Goal: Contribute content

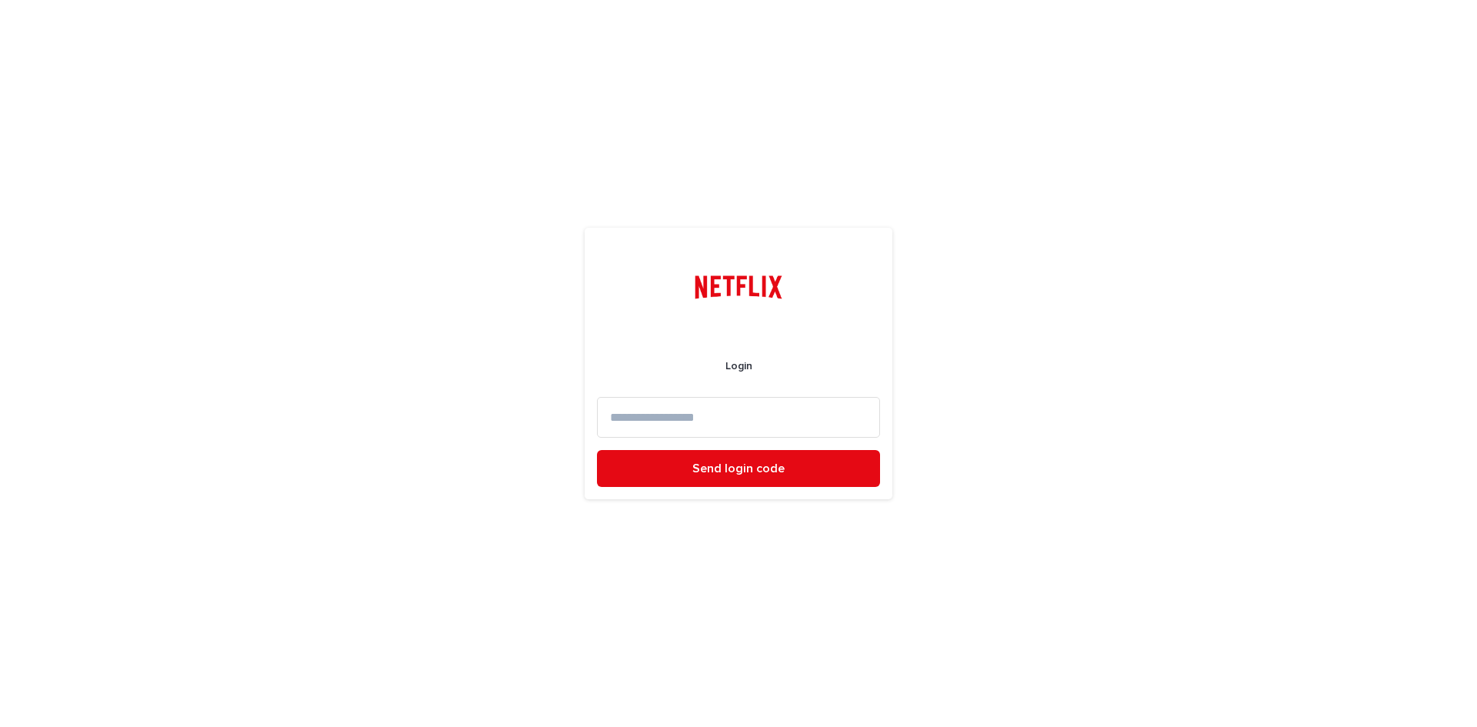
click at [659, 422] on input at bounding box center [738, 417] width 283 height 41
type input "**********"
click at [597, 450] on button "Send login code" at bounding box center [738, 468] width 283 height 37
click at [709, 429] on input at bounding box center [738, 417] width 283 height 41
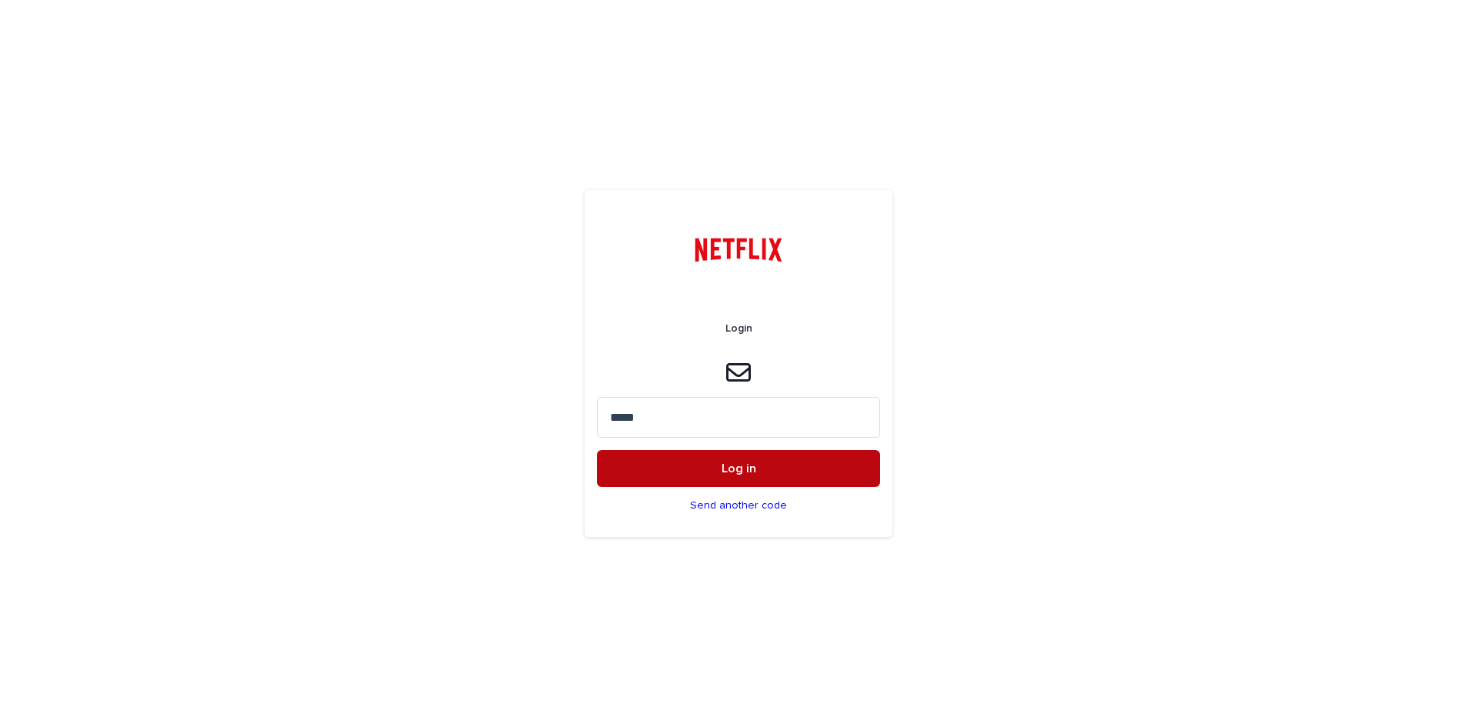
type input "*****"
click at [703, 479] on button "Log in" at bounding box center [738, 468] width 283 height 37
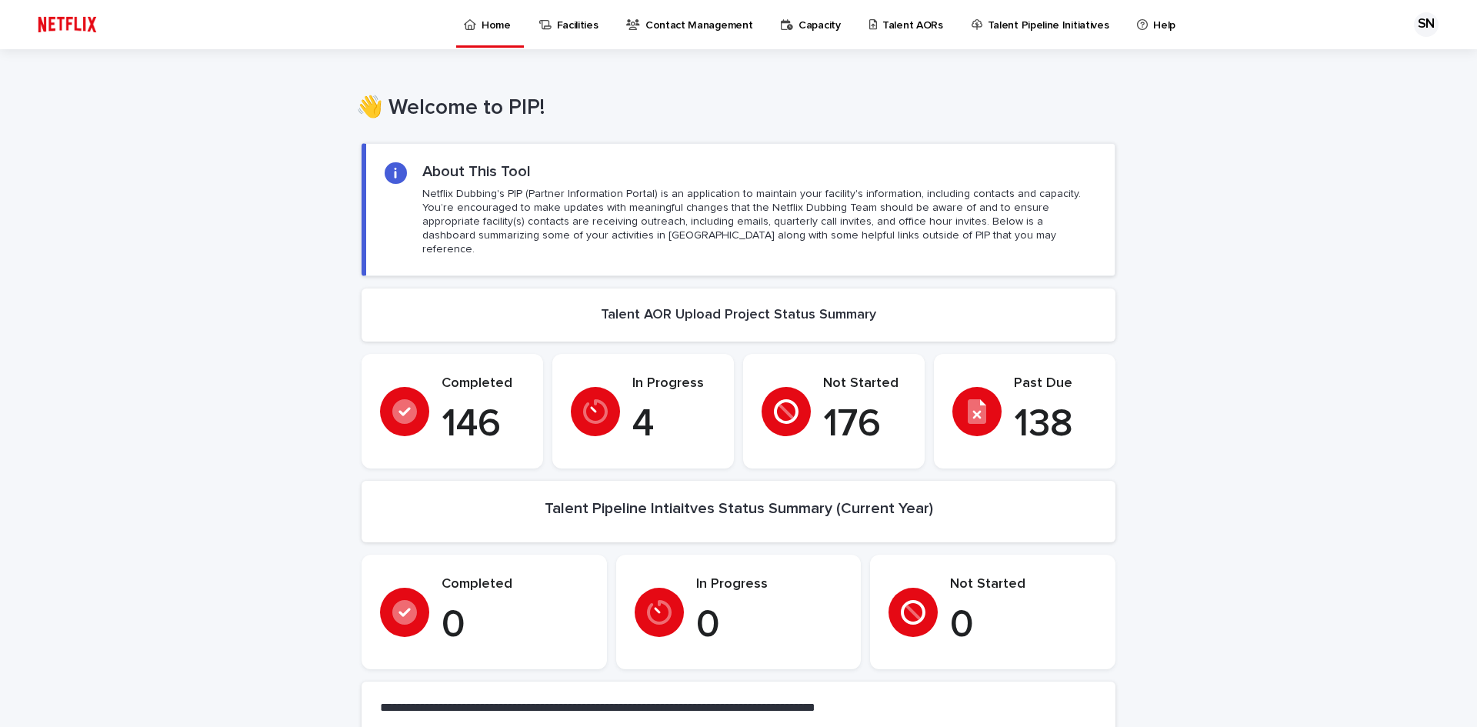
click at [799, 22] on p "Capacity" at bounding box center [820, 16] width 42 height 32
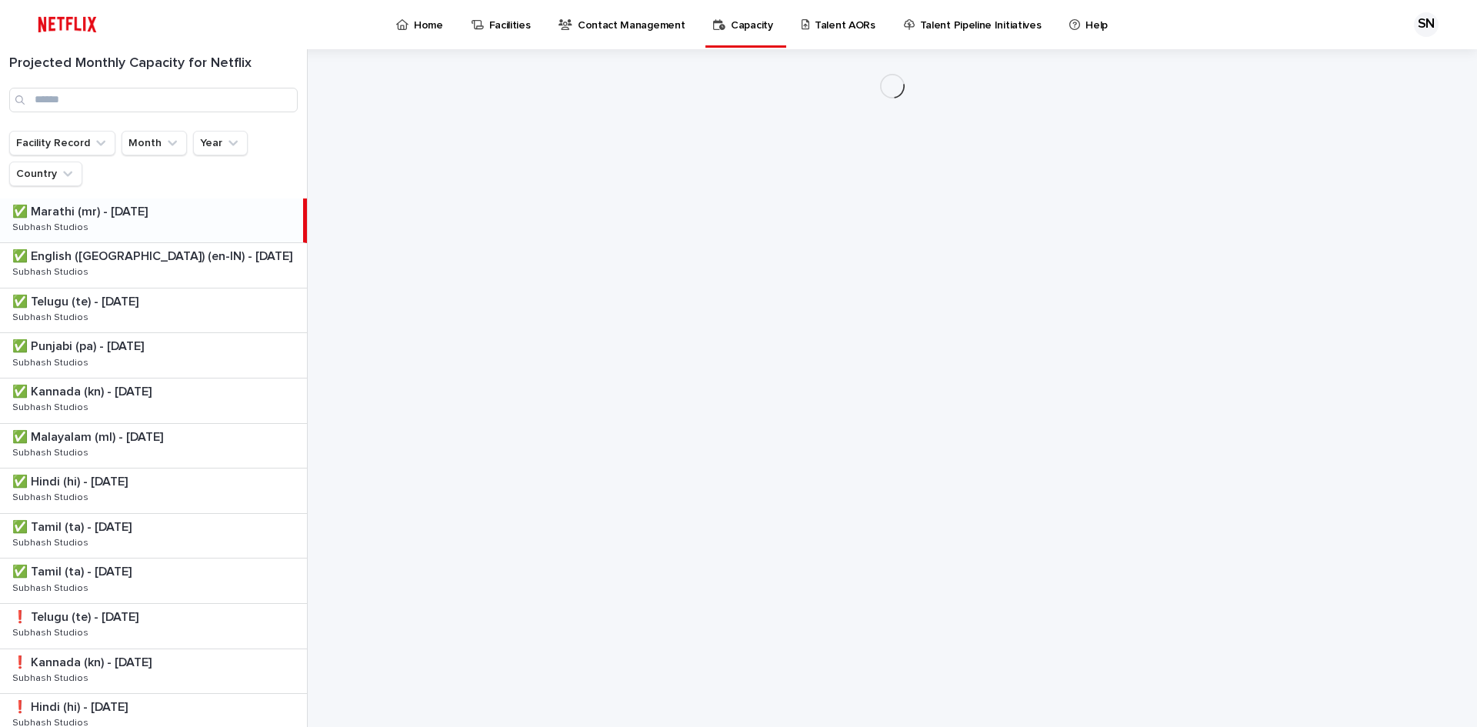
click at [816, 24] on p "Talent AORs" at bounding box center [845, 16] width 61 height 32
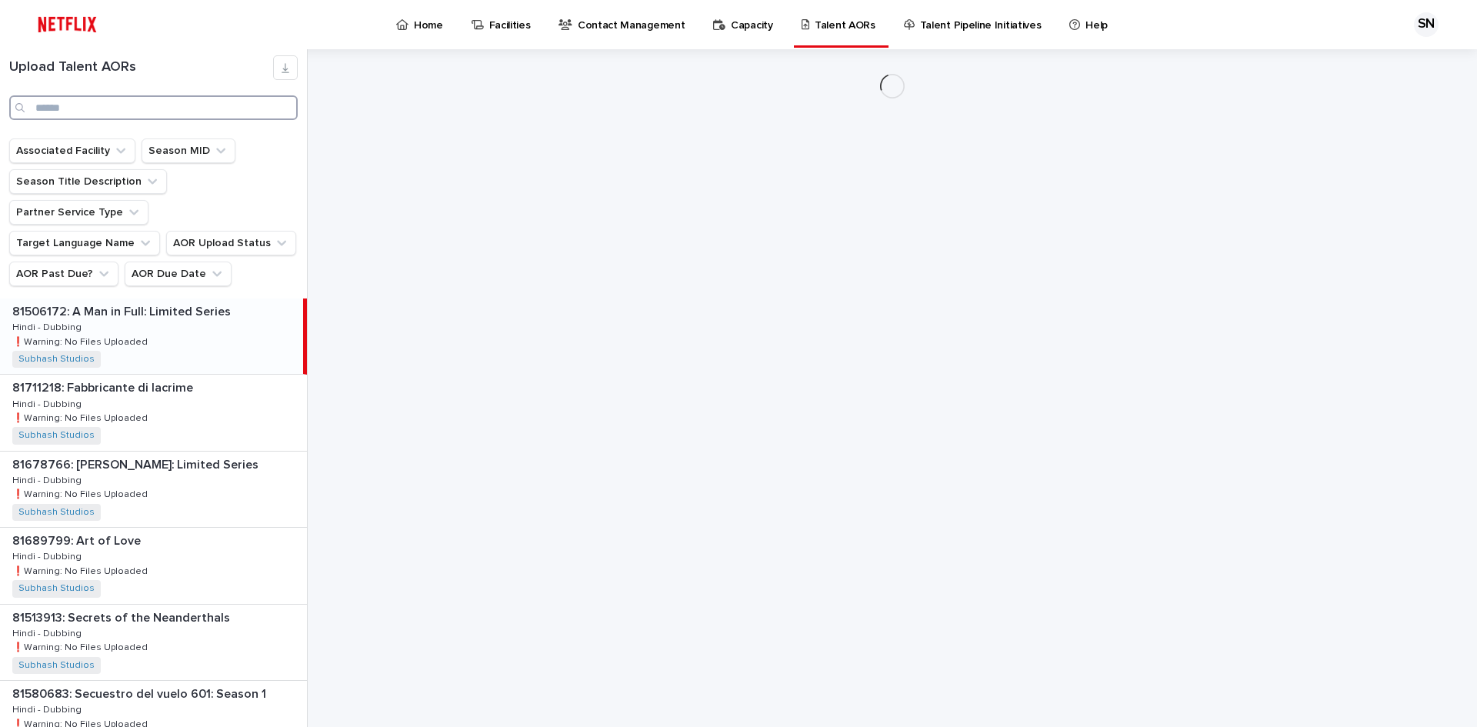
click at [80, 102] on input "Search" at bounding box center [153, 107] width 289 height 25
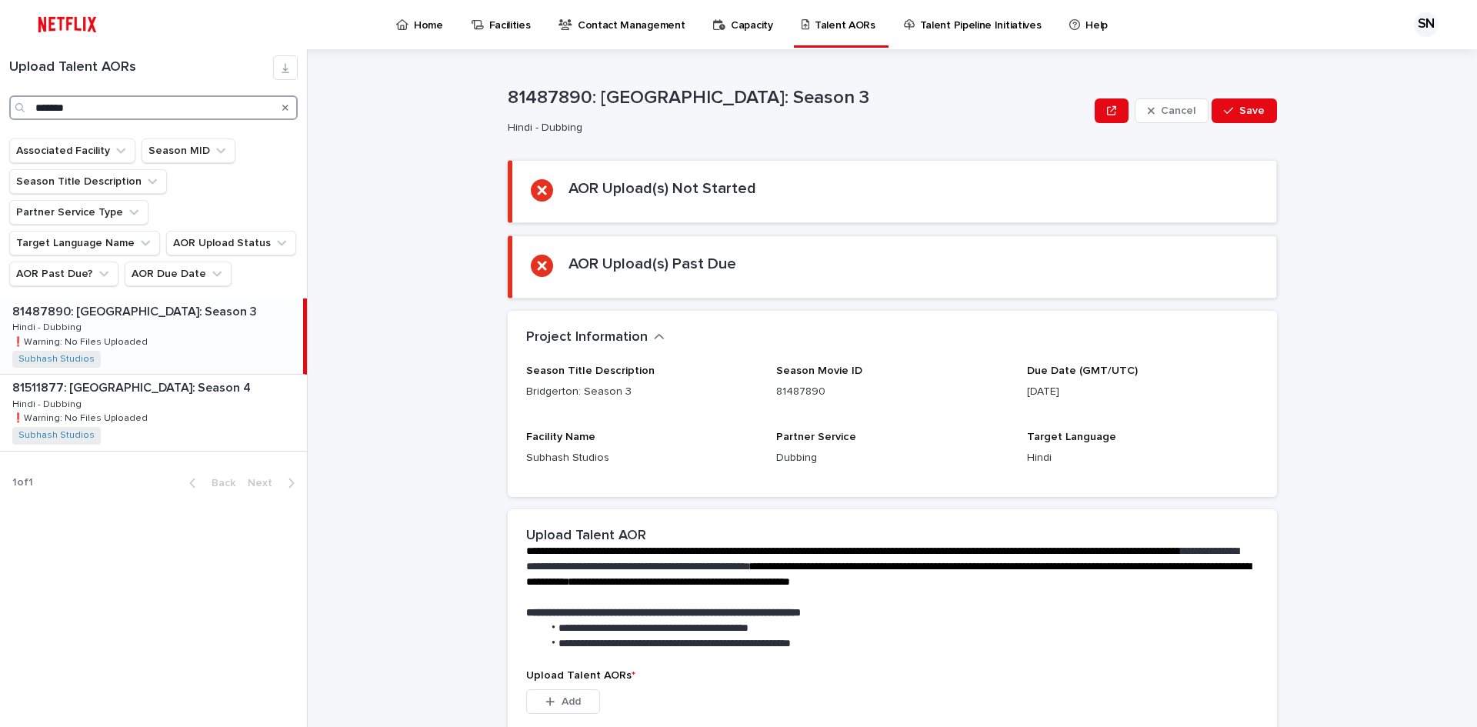
type input "*******"
click at [217, 305] on div "81487890: Bridgerton: Season 3 81487890: [GEOGRAPHIC_DATA]: Season 3 Hindi - Du…" at bounding box center [151, 336] width 303 height 75
click at [197, 299] on div "81487890: Bridgerton: Season 3 81487890: [GEOGRAPHIC_DATA]: Season 3 Hindi - Du…" at bounding box center [151, 336] width 303 height 75
click at [197, 299] on div "81487890: Bridgerton: Season 3 81487890: Bridgerton: Season 3 Hindi - Dubbing H…" at bounding box center [151, 336] width 303 height 75
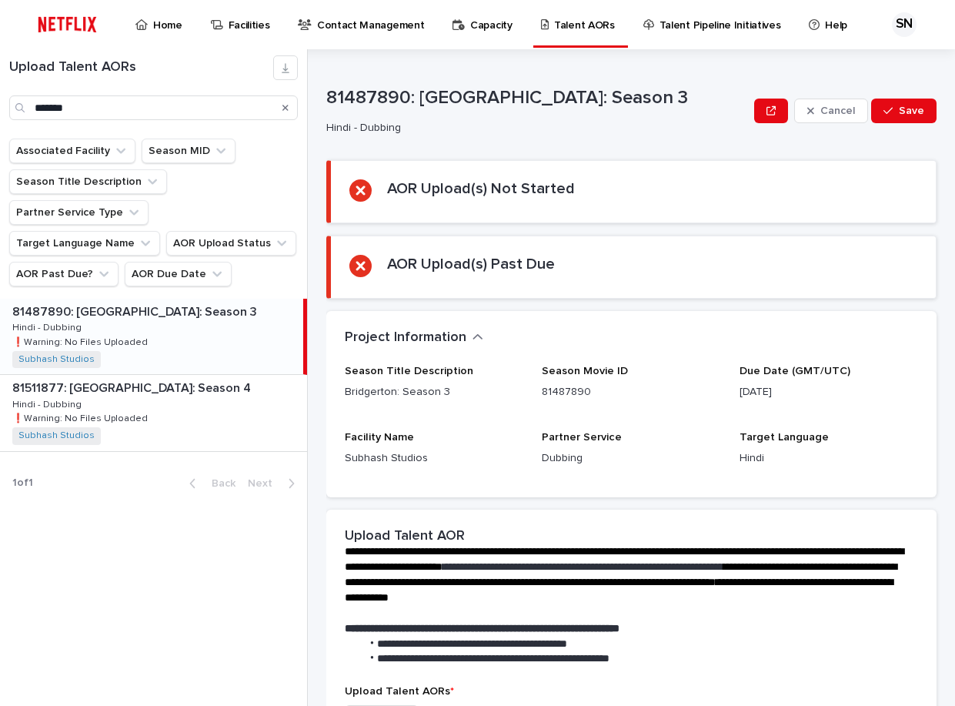
drag, startPoint x: 92, startPoint y: 425, endPoint x: 105, endPoint y: 425, distance: 13.1
click at [93, 429] on div "81487890: Bridgerton: Season 3 81487890: Bridgerton: Season 3 Hindi - Dubbing H…" at bounding box center [153, 401] width 307 height 204
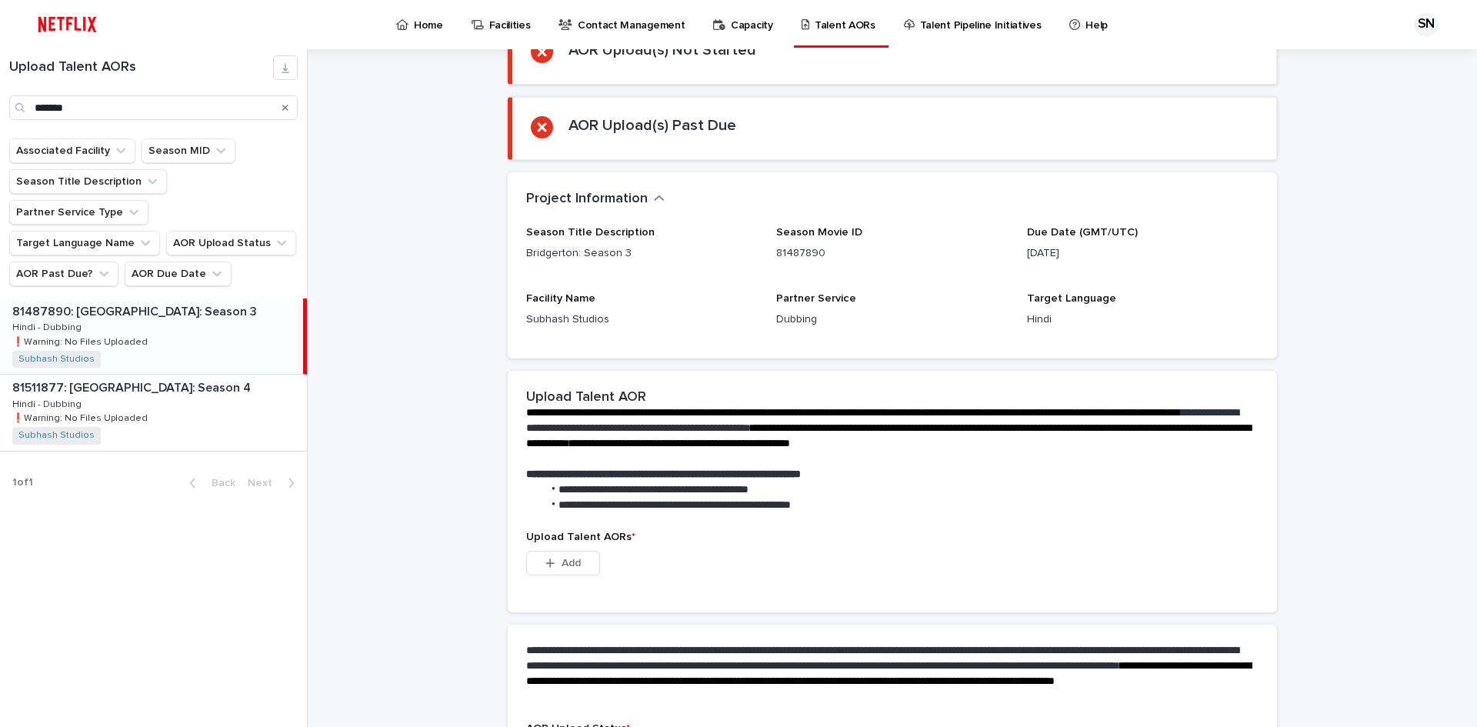
scroll to position [271, 0]
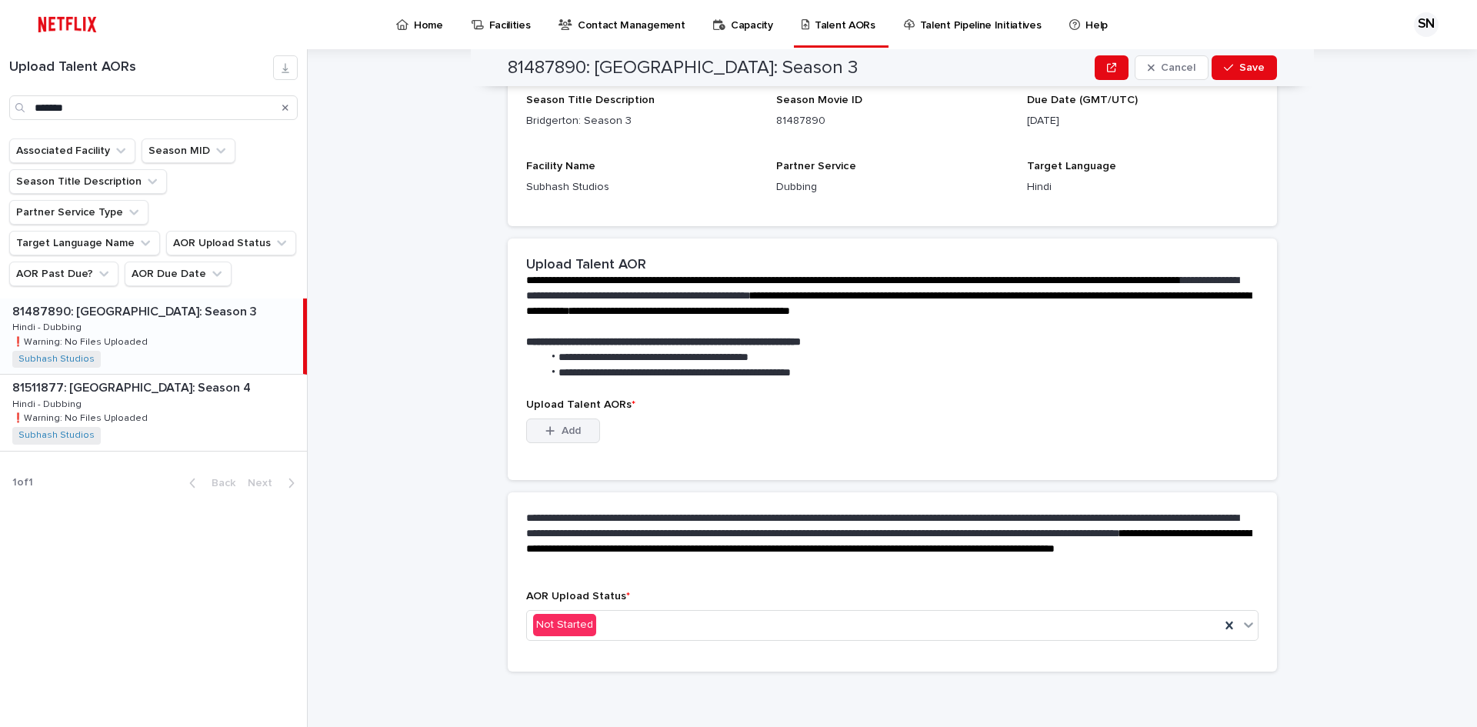
click at [562, 431] on span "Add" at bounding box center [571, 430] width 19 height 11
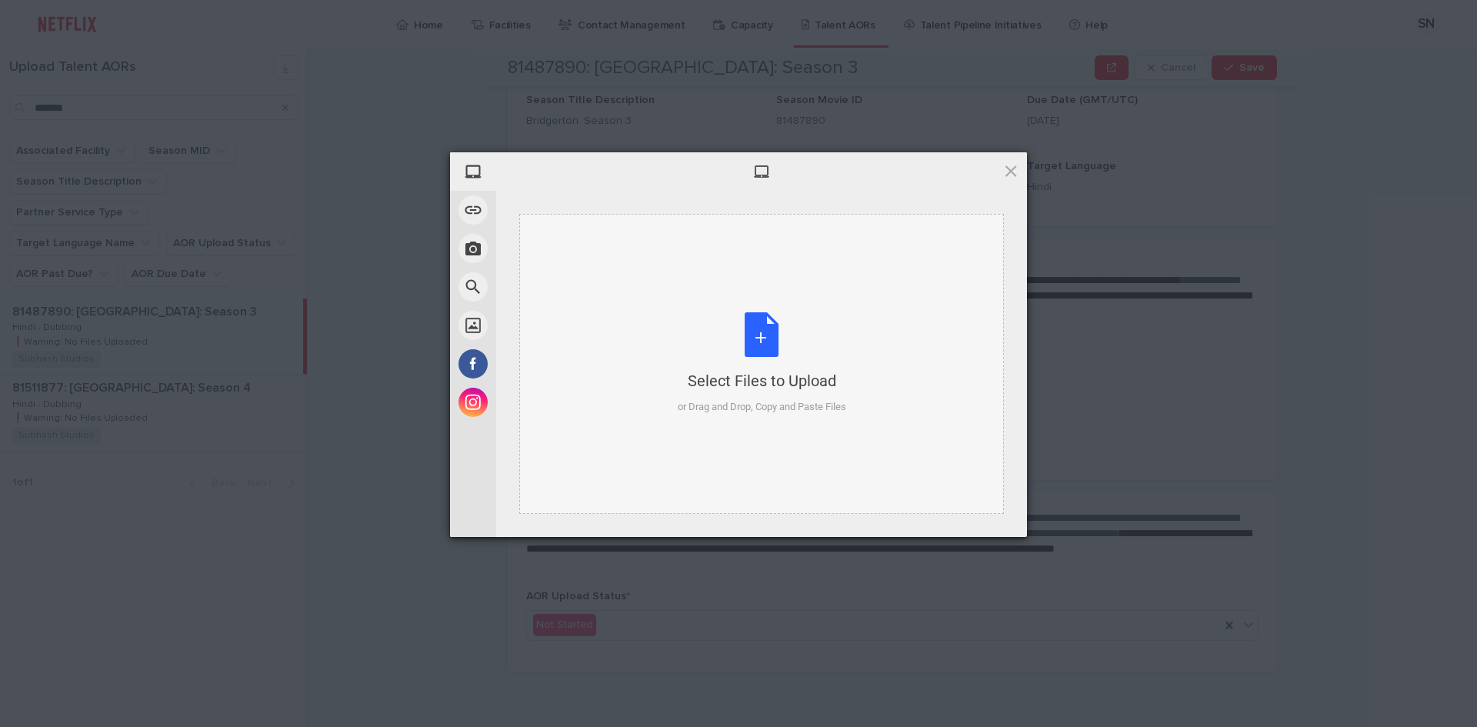
click at [758, 343] on div "Select Files to Upload or Drag and Drop, Copy and Paste Files" at bounding box center [762, 363] width 168 height 102
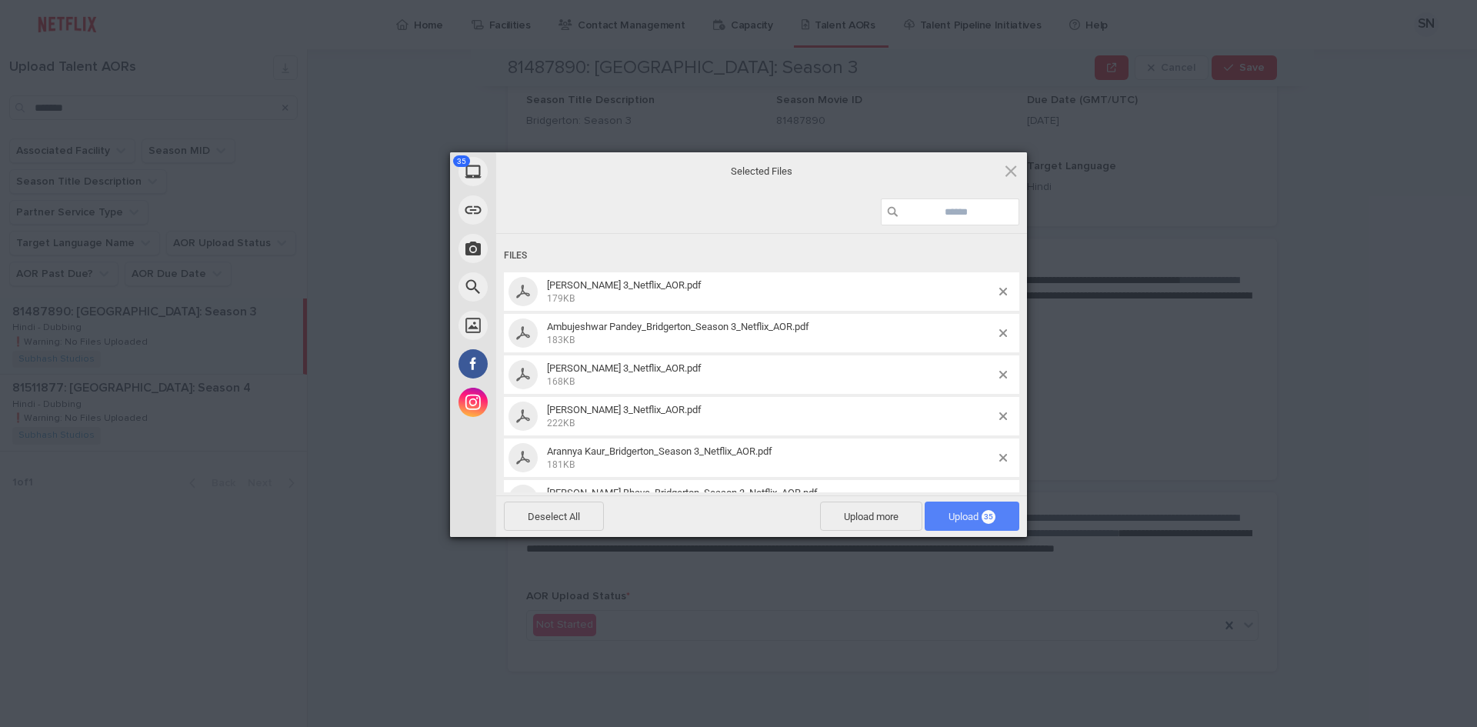
click at [970, 512] on span "Upload 35" at bounding box center [972, 517] width 47 height 12
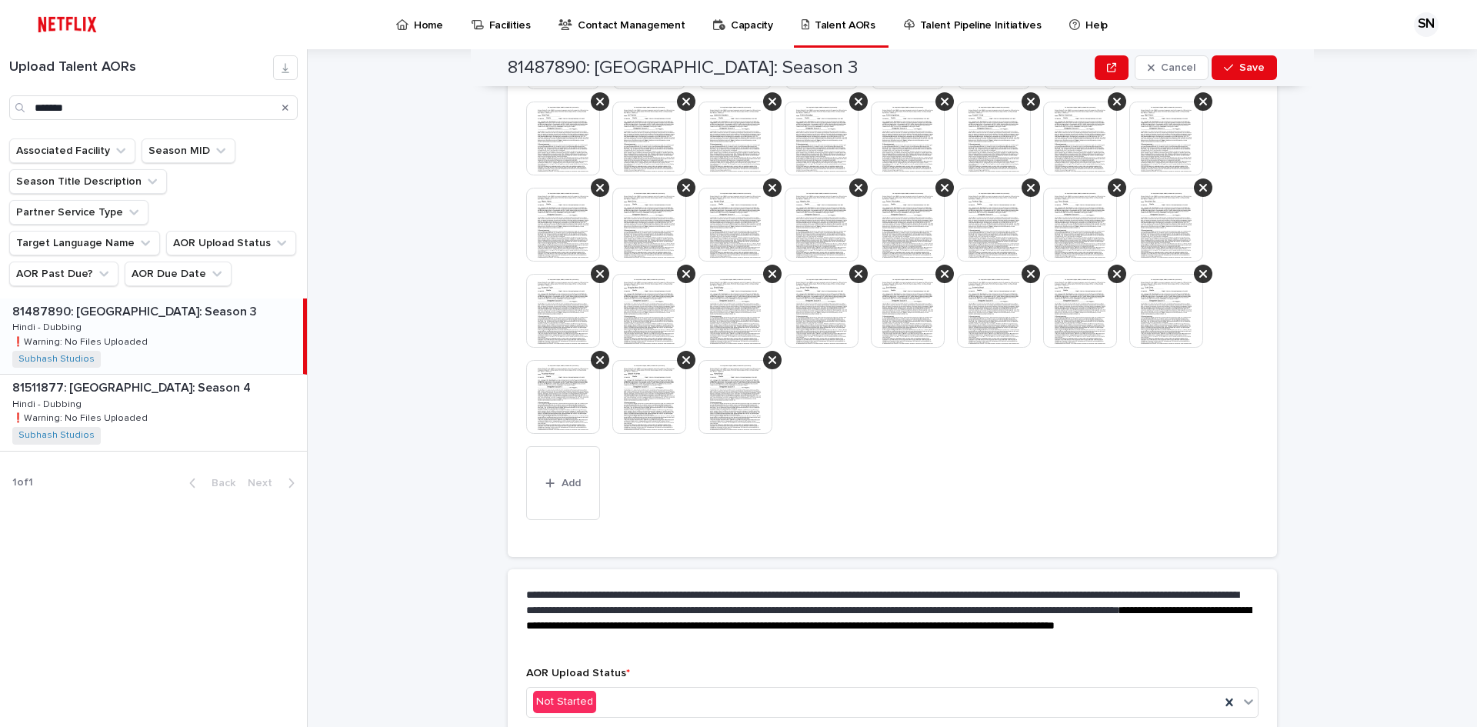
scroll to position [676, 0]
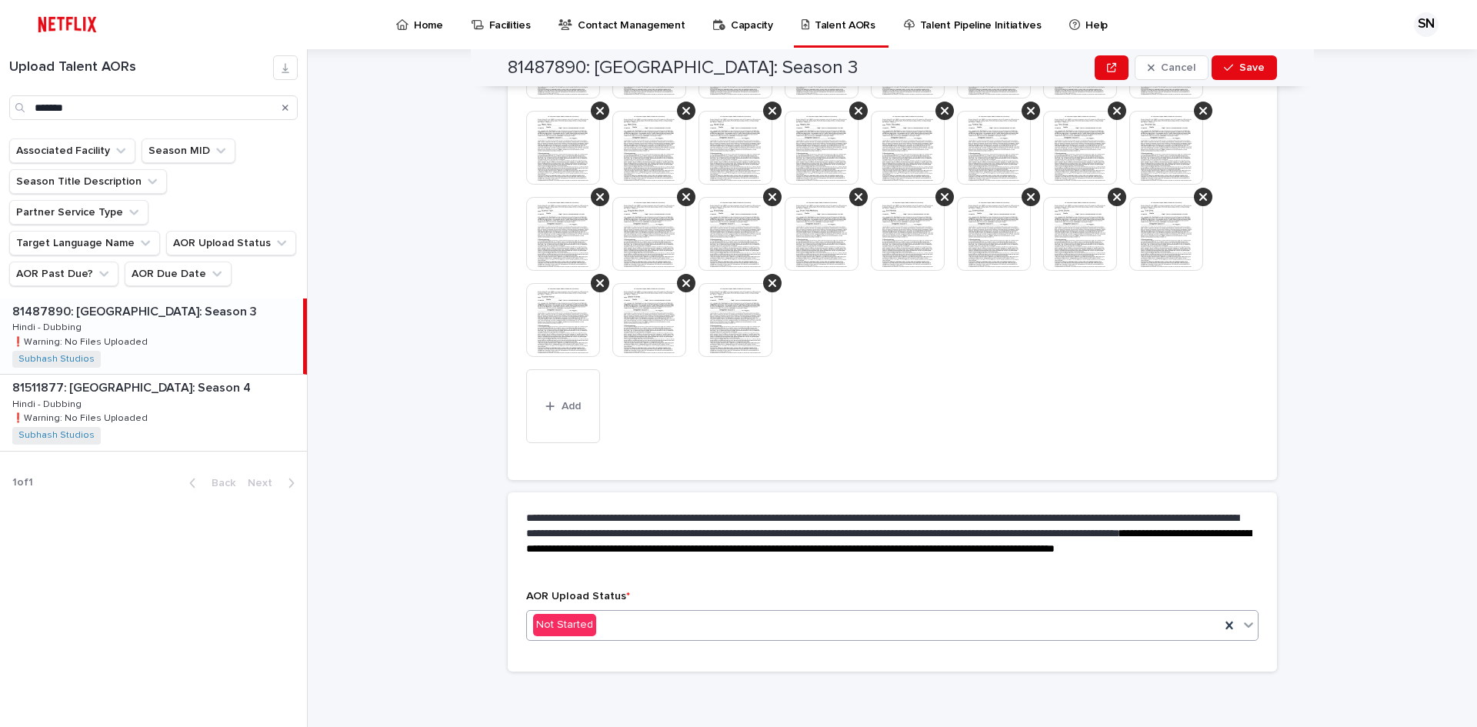
click at [642, 629] on div "Not Started" at bounding box center [873, 624] width 693 height 25
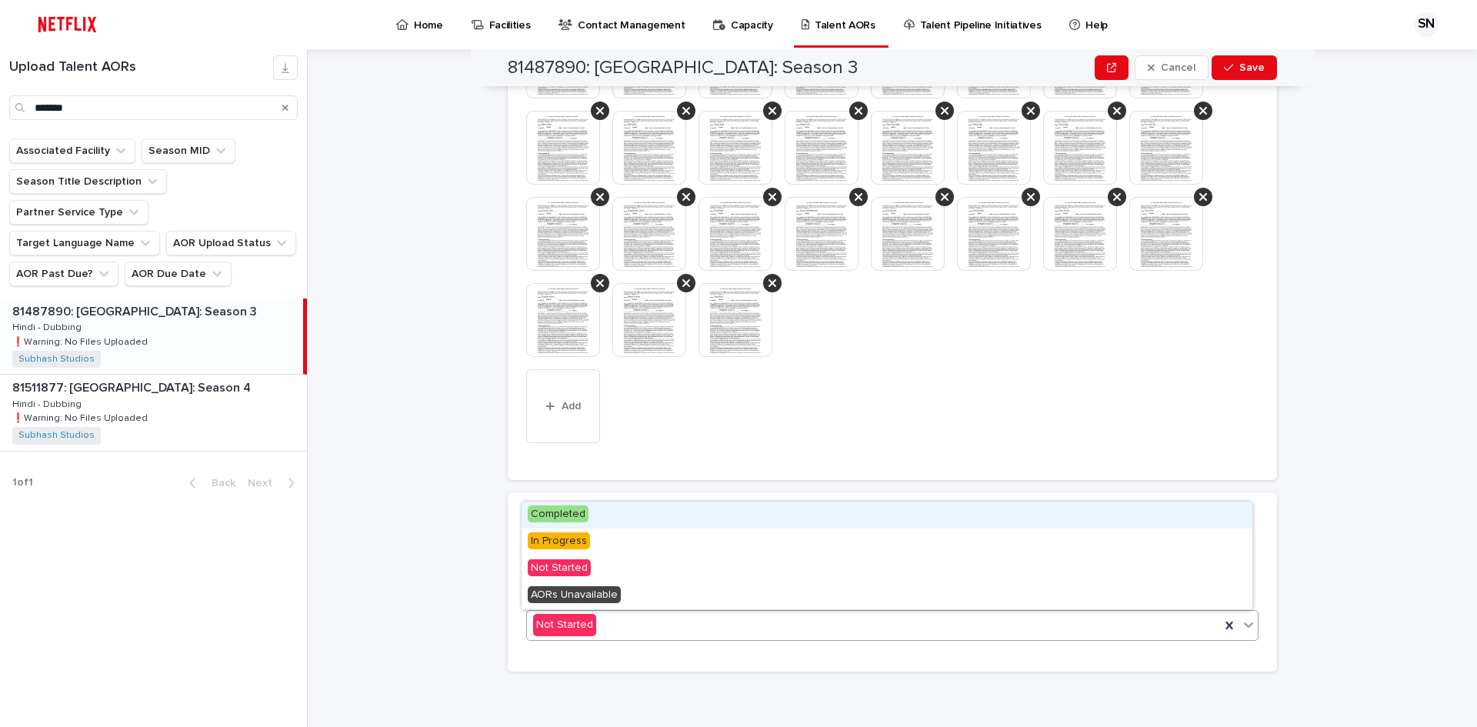
click at [566, 510] on span "Completed" at bounding box center [558, 513] width 61 height 17
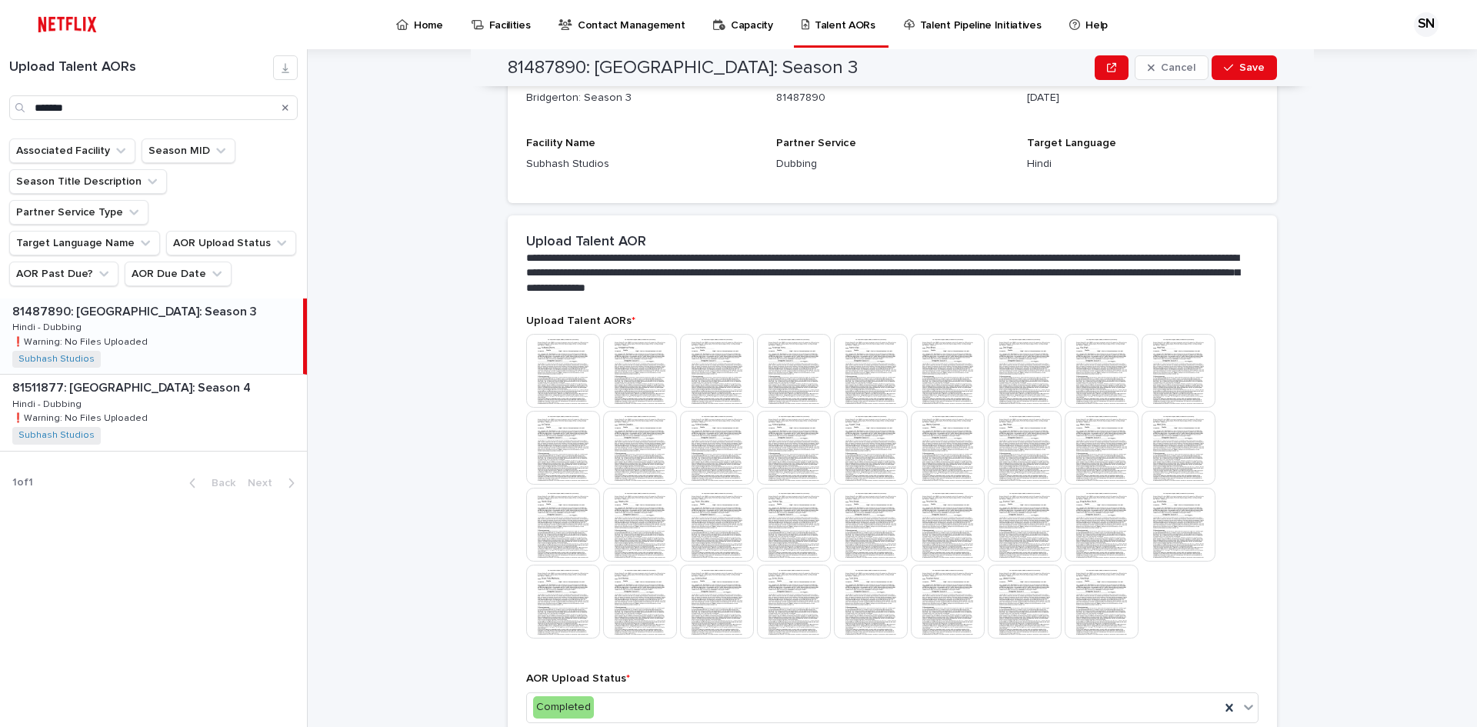
scroll to position [390, 0]
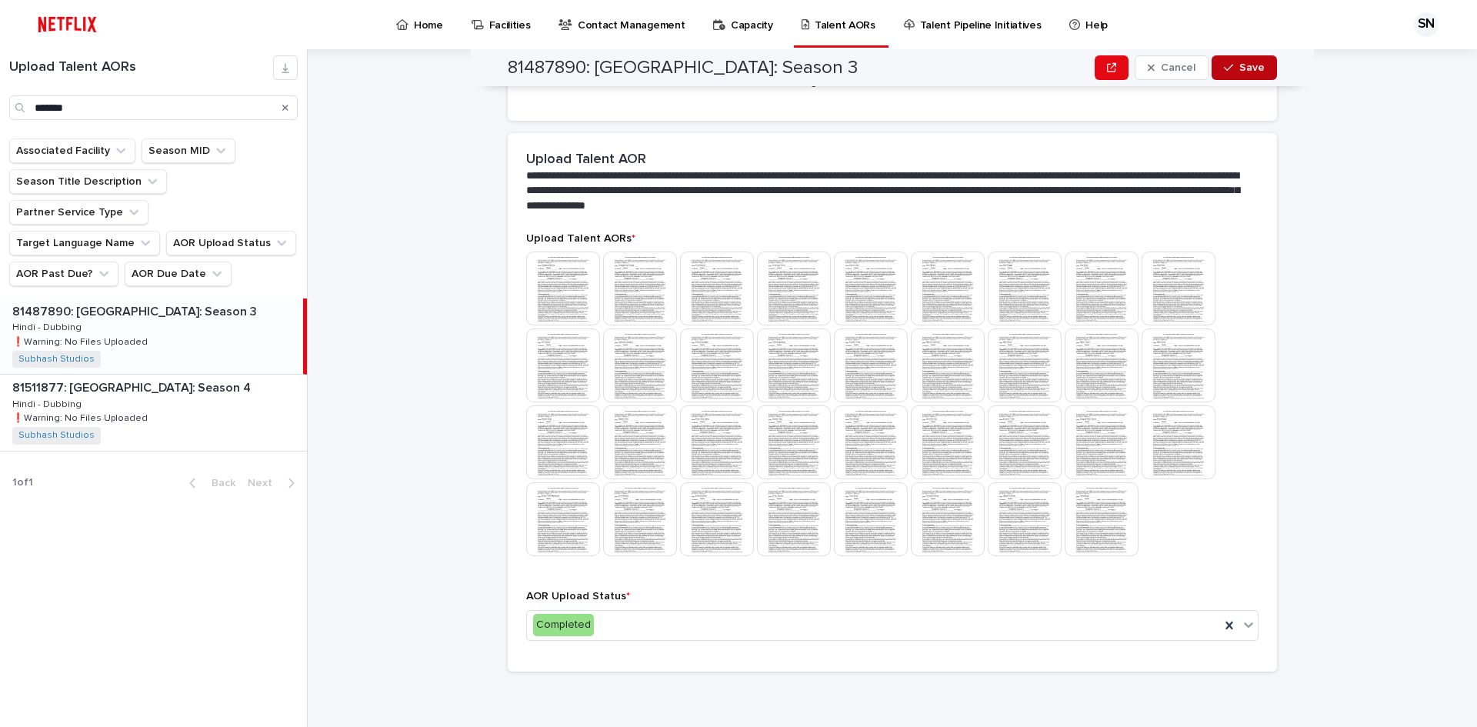
click at [1236, 58] on button "Save" at bounding box center [1244, 67] width 65 height 25
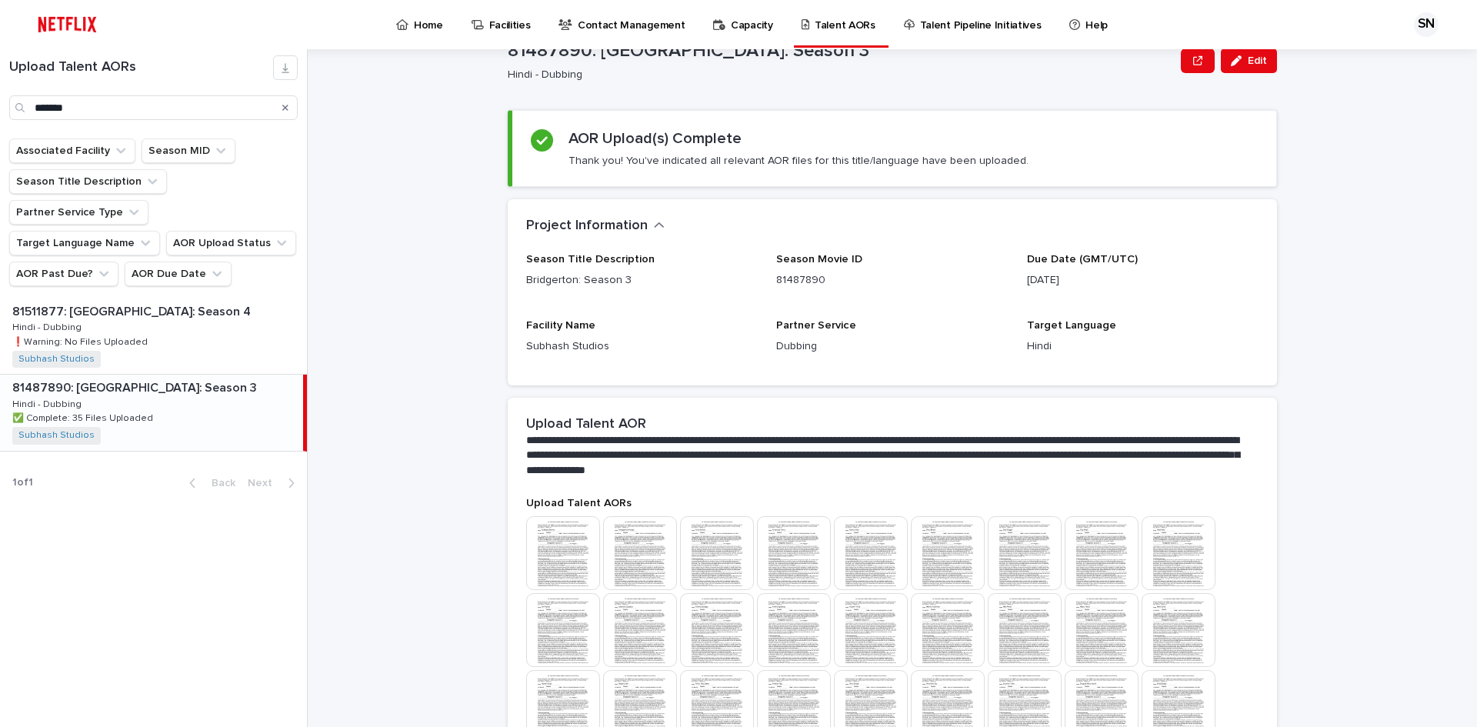
scroll to position [77, 0]
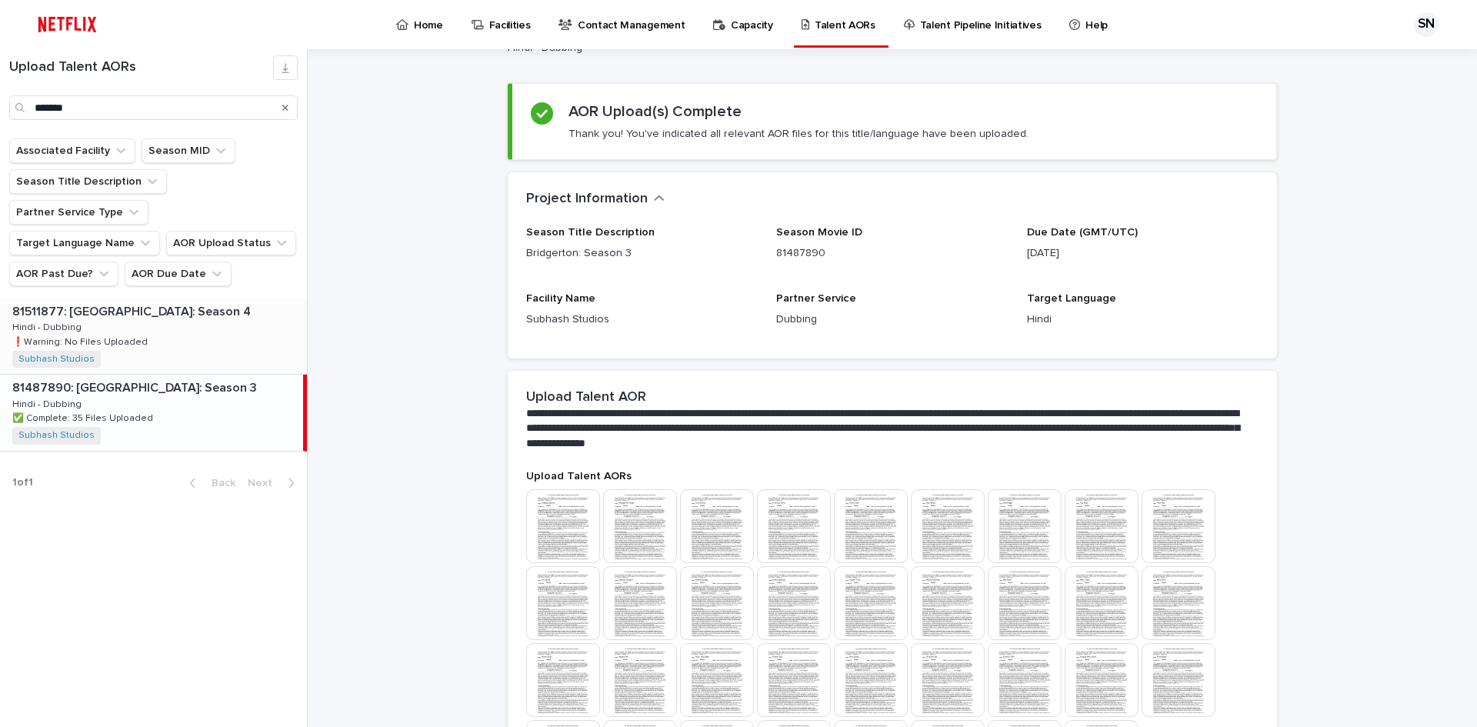
click at [165, 302] on p "81511877: Bridgerton: Season 4" at bounding box center [133, 311] width 242 height 18
click at [168, 299] on div "81511877: Bridgerton: Season 4 81511877: Bridgerton: Season 4 Hindi - Dubbing H…" at bounding box center [151, 336] width 303 height 75
